Goal: Information Seeking & Learning: Learn about a topic

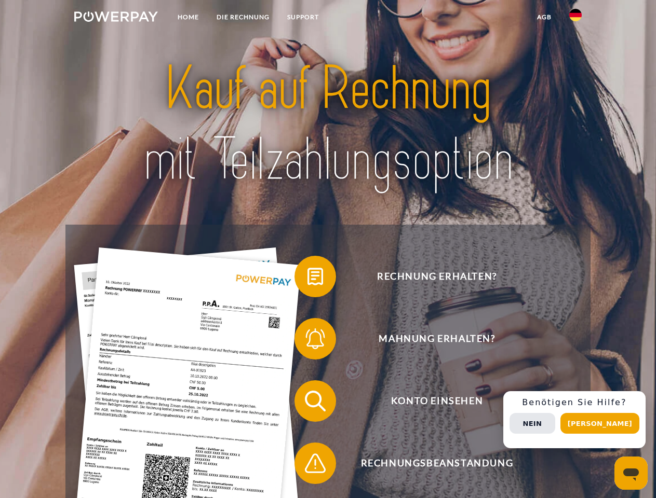
click at [116, 18] on img at bounding box center [116, 16] width 84 height 10
click at [575, 18] on img at bounding box center [575, 15] width 12 height 12
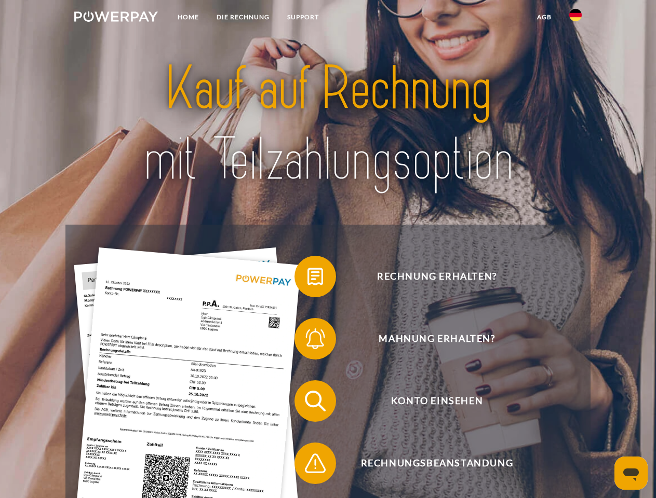
click at [544, 17] on link "agb" at bounding box center [544, 17] width 32 height 19
click at [307, 279] on span at bounding box center [300, 277] width 52 height 52
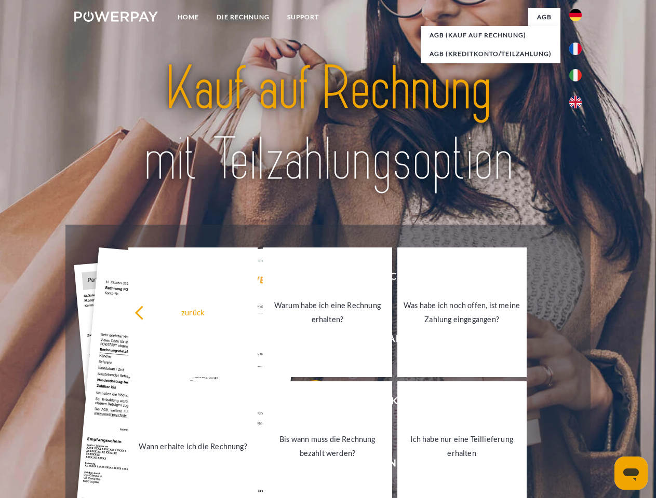
click at [307, 341] on link "Warum habe ich eine Rechnung erhalten?" at bounding box center [327, 313] width 129 height 130
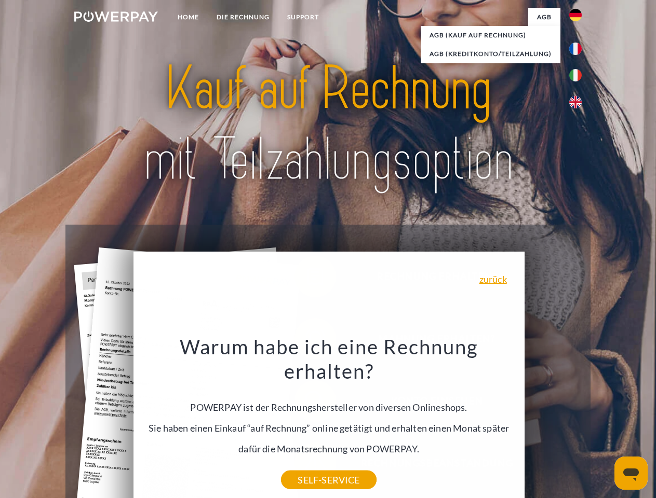
click at [307, 466] on div "Warum habe ich eine Rechnung erhalten? POWERPAY ist der Rechnungshersteller von…" at bounding box center [328, 407] width 379 height 146
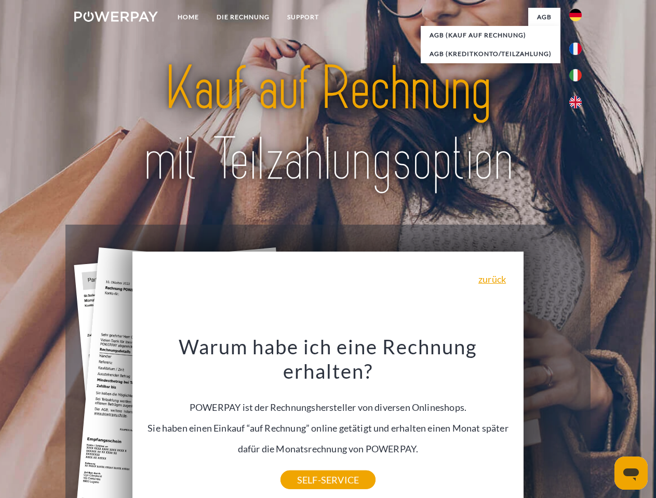
click at [578, 420] on div "Rechnung erhalten? Mahnung erhalten? Konto einsehen" at bounding box center [327, 432] width 524 height 415
click at [552, 422] on span "Konto einsehen" at bounding box center [436, 402] width 254 height 42
click at [603, 424] on header "Home DIE RECHNUNG SUPPORT" at bounding box center [328, 358] width 656 height 717
